Goal: Book appointment/travel/reservation

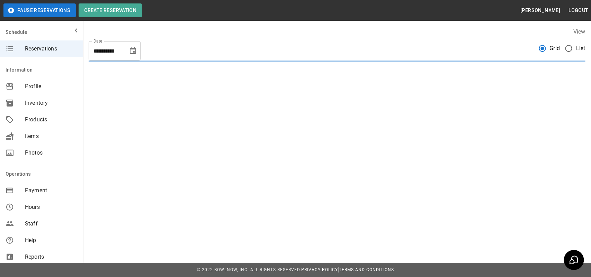
click at [576, 45] on span "List" at bounding box center [580, 48] width 9 height 8
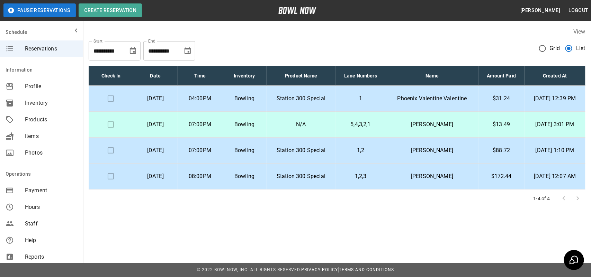
click at [262, 95] on p "Bowling" at bounding box center [245, 99] width 34 height 8
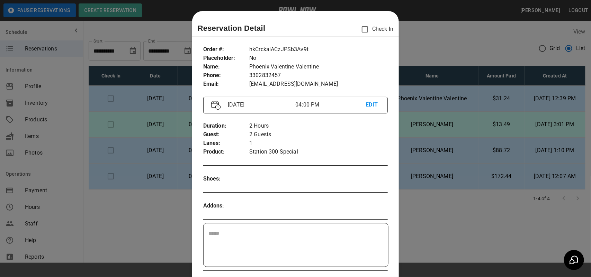
scroll to position [11, 0]
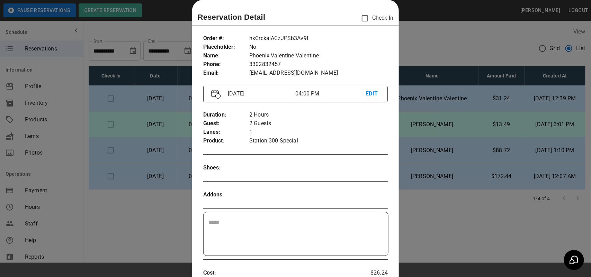
drag, startPoint x: 468, startPoint y: 26, endPoint x: 472, endPoint y: 28, distance: 3.9
click at [472, 28] on div at bounding box center [295, 138] width 591 height 277
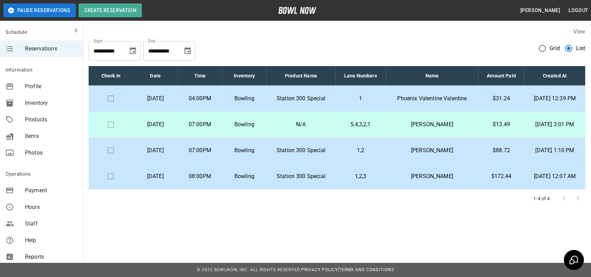
click at [312, 122] on p "N/A" at bounding box center [301, 125] width 58 height 8
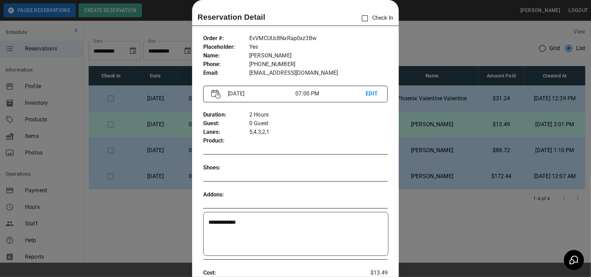
click at [437, 44] on div at bounding box center [295, 138] width 591 height 277
